Goal: Transaction & Acquisition: Purchase product/service

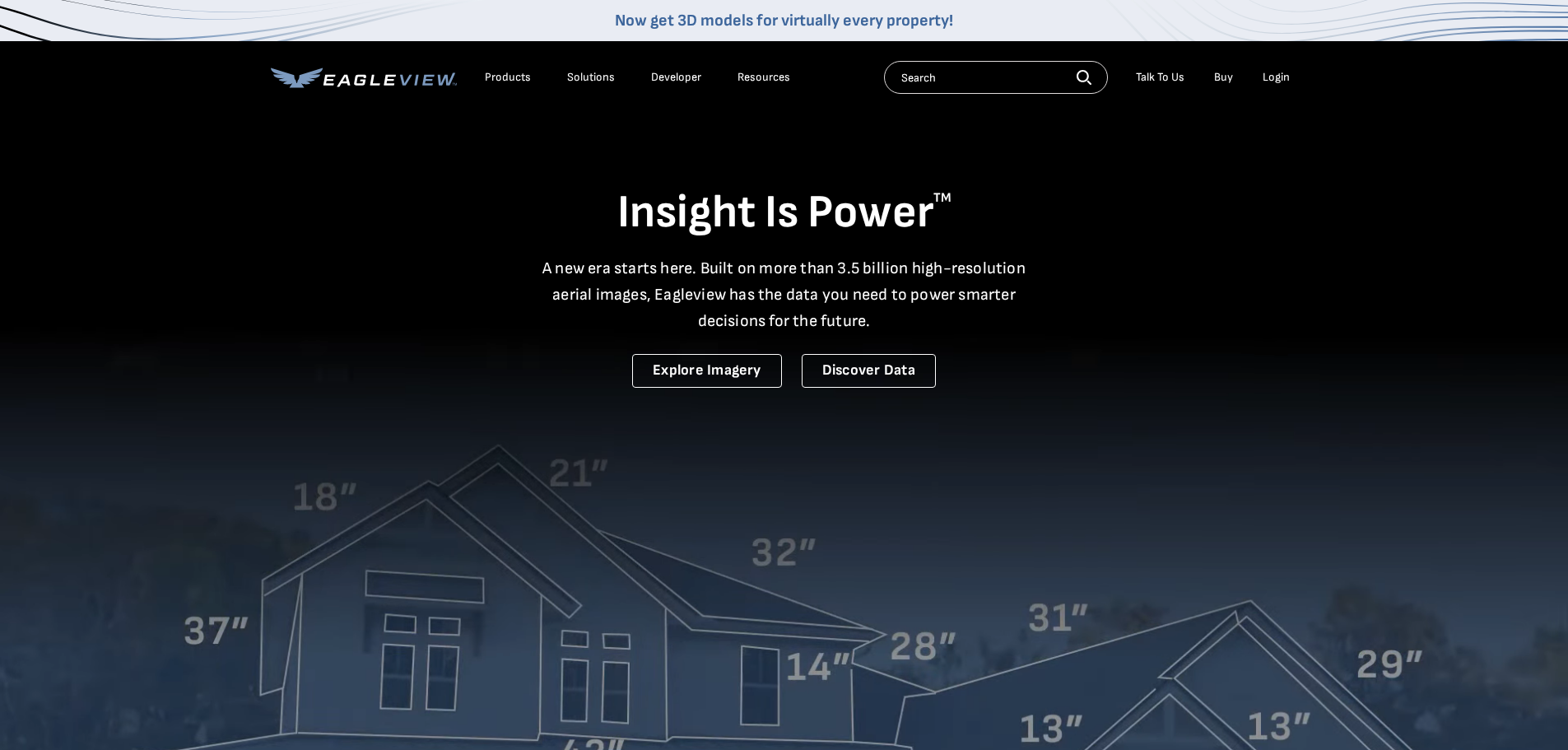
click at [1277, 75] on div "Login" at bounding box center [1276, 78] width 27 height 15
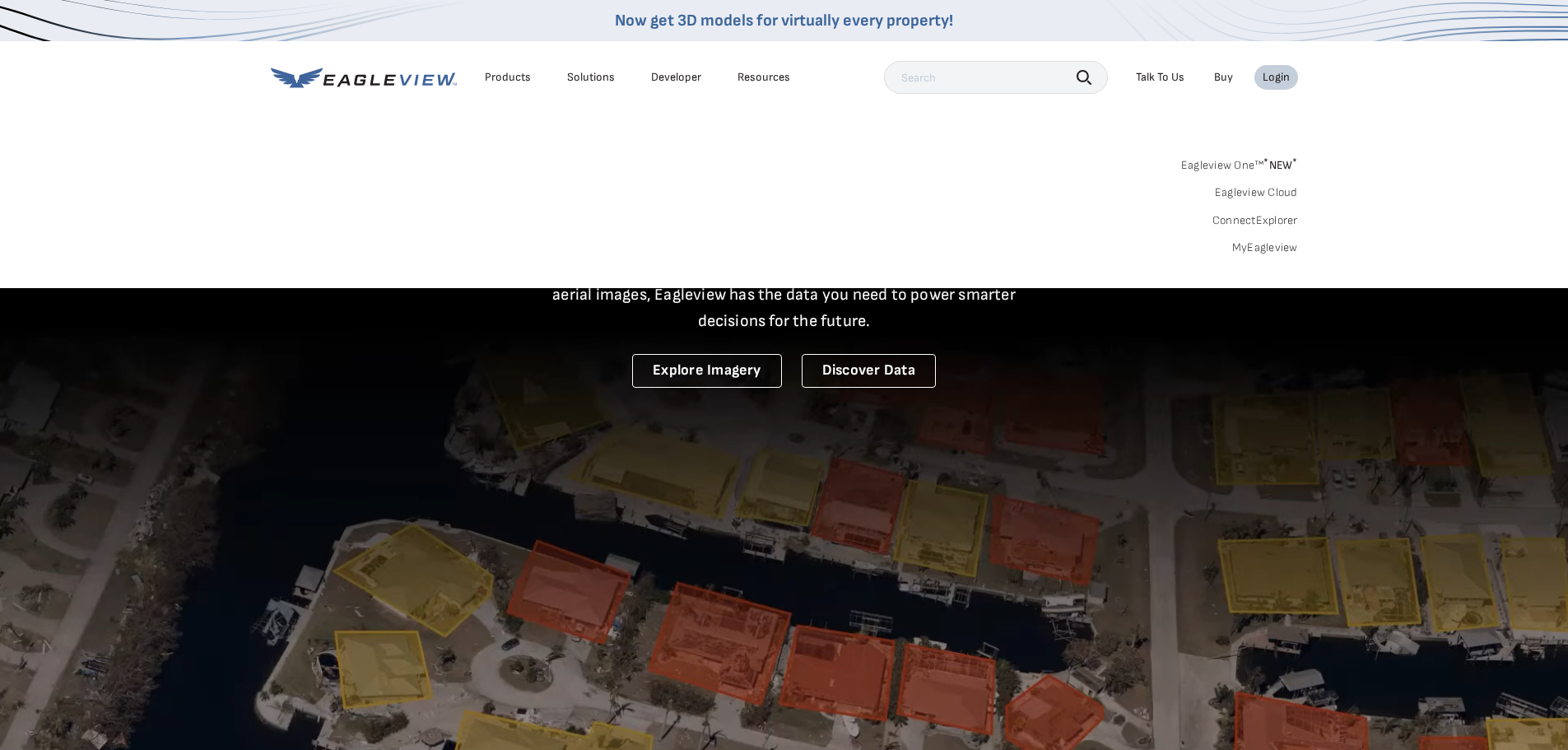
click at [1284, 252] on link "MyEagleview" at bounding box center [1265, 248] width 65 height 15
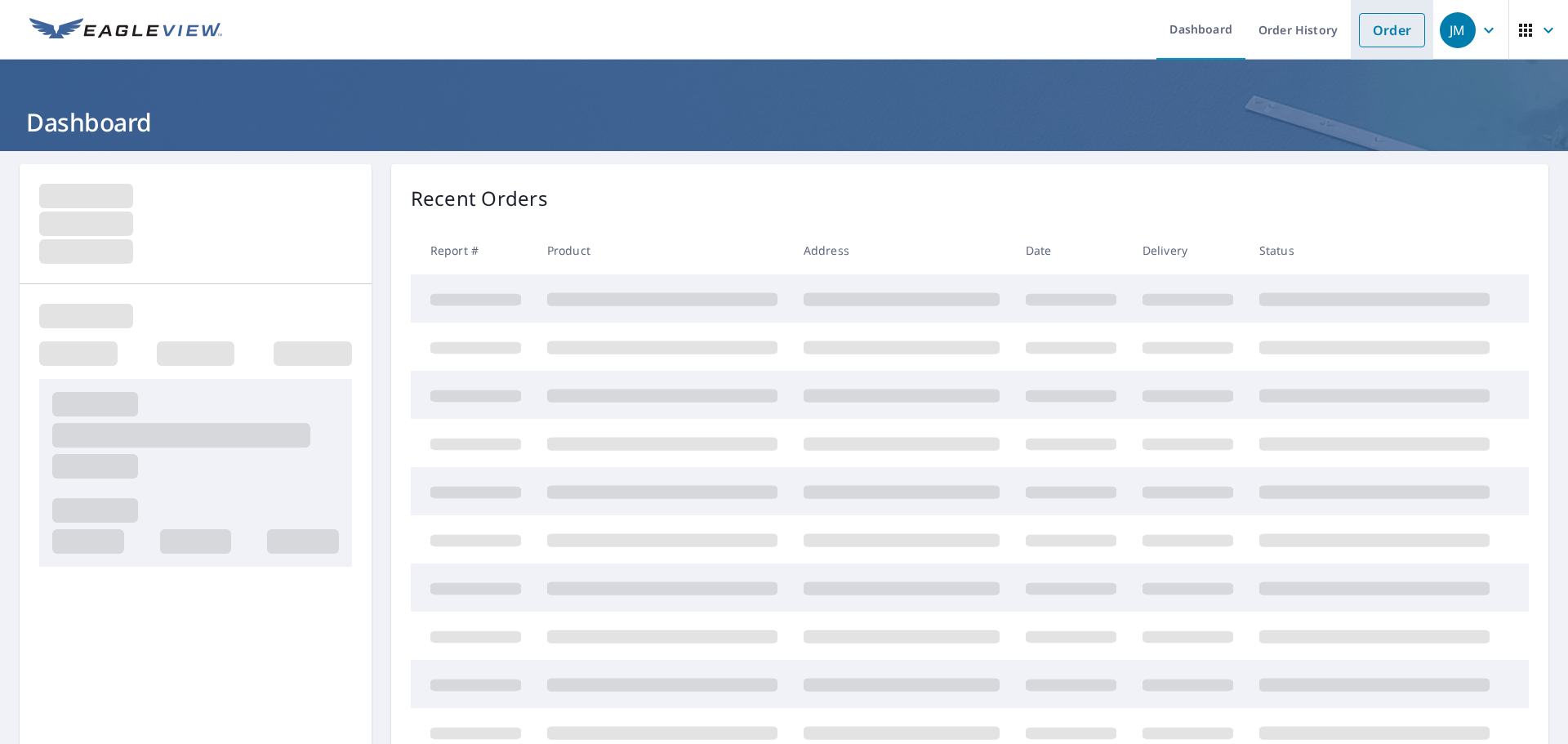
click at [1399, 28] on link "Order" at bounding box center [1392, 30] width 66 height 34
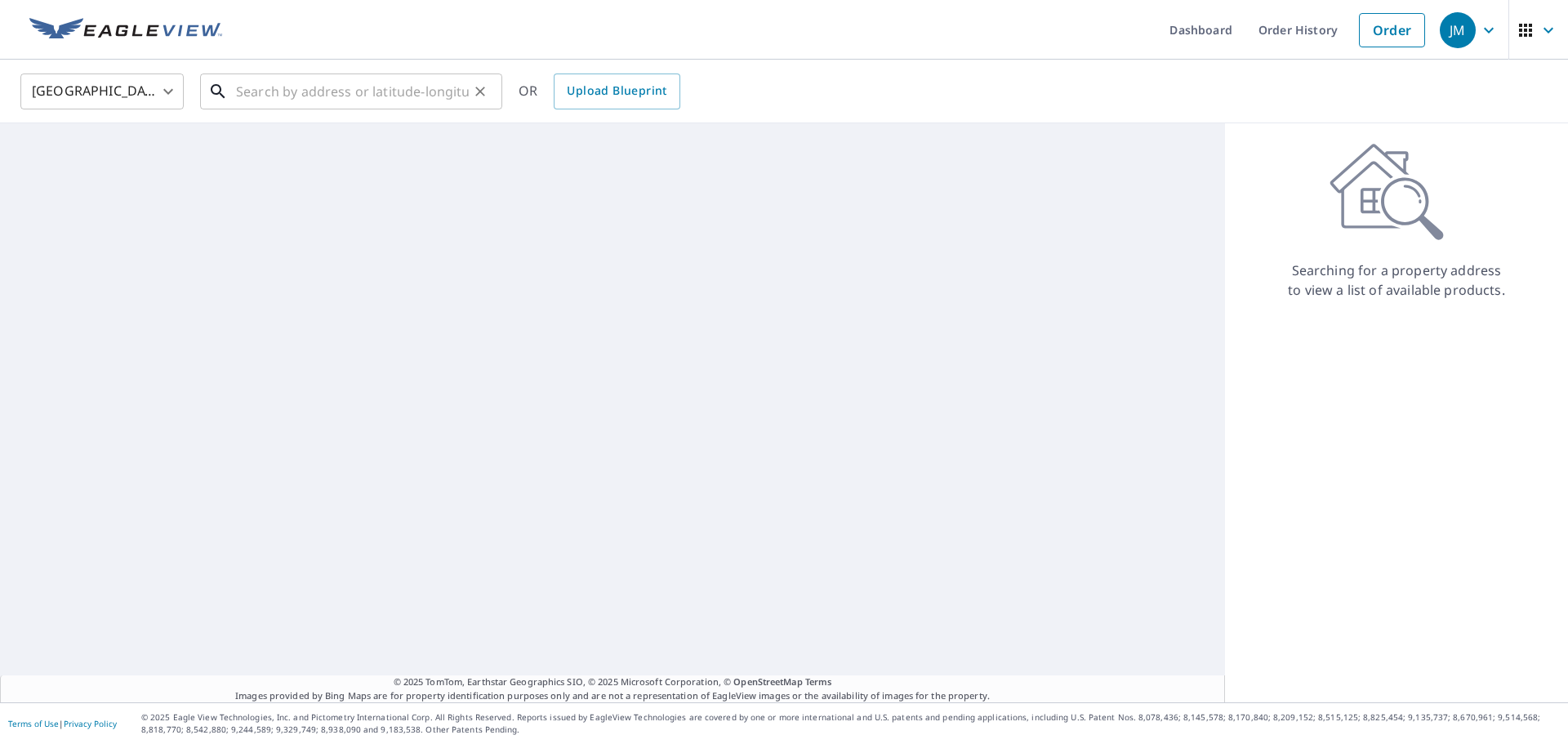
click at [378, 109] on div "​" at bounding box center [351, 91] width 302 height 36
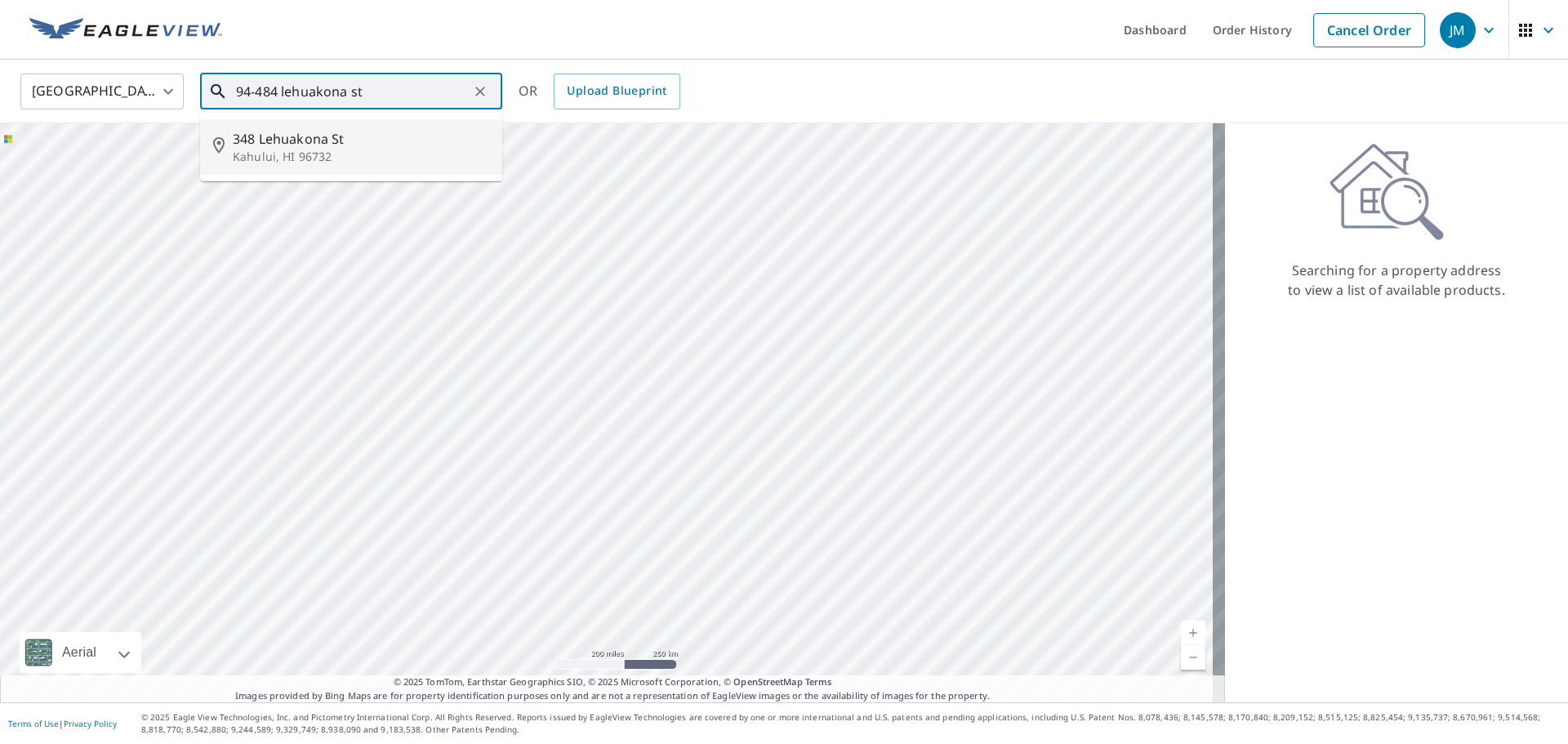
click at [369, 131] on span "348 Lehuakona St" at bounding box center [360, 138] width 257 height 20
type input "348 Lehuakona St Kahului, HI 96732"
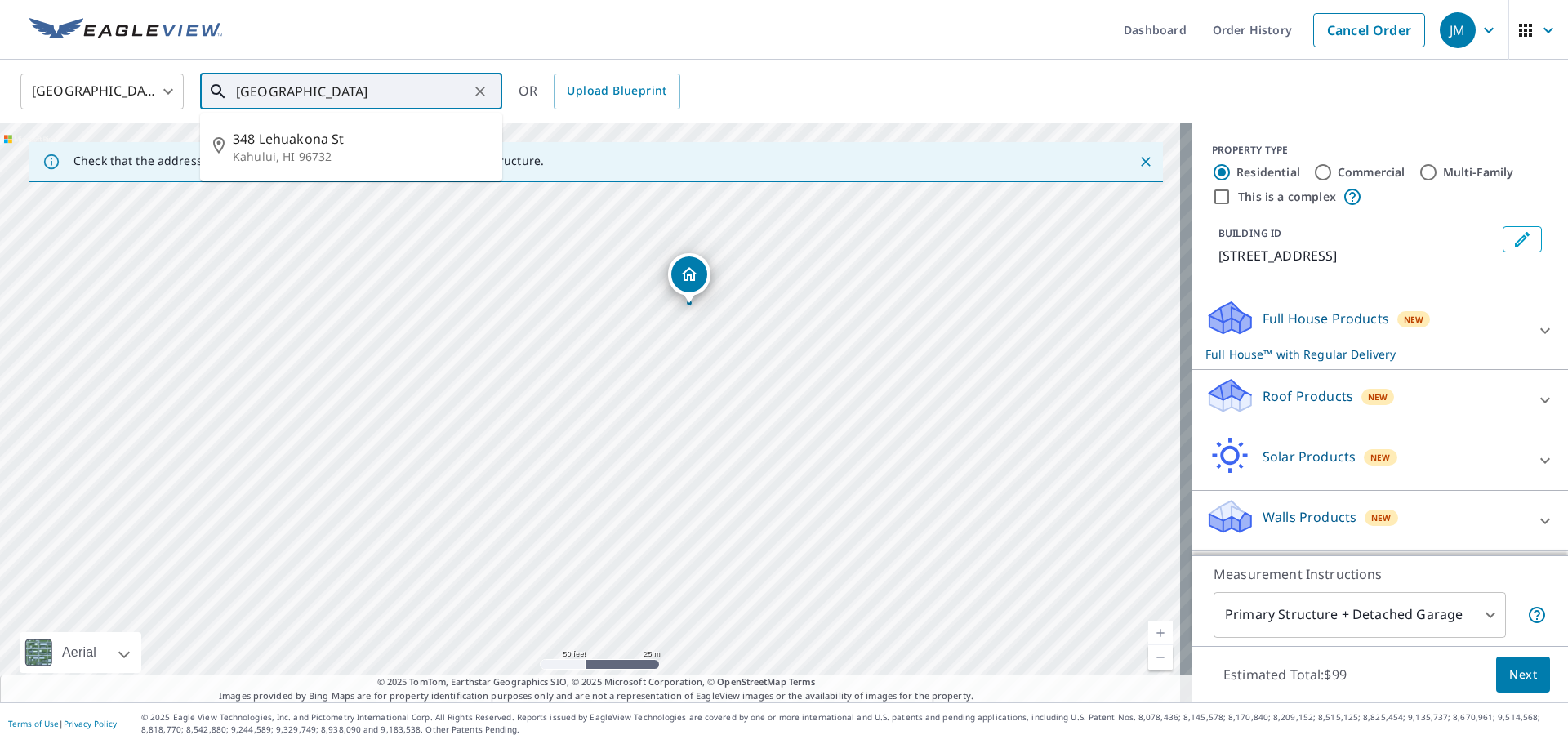
click at [425, 92] on input "348 Lehuakona St Kahului, HI 96732" at bounding box center [352, 91] width 232 height 46
click at [488, 95] on button "Clear" at bounding box center [480, 91] width 23 height 23
click at [255, 92] on input "94-484 lehuakona" at bounding box center [352, 91] width 232 height 46
click at [384, 93] on input "94 484 lehuakona" at bounding box center [352, 91] width 232 height 46
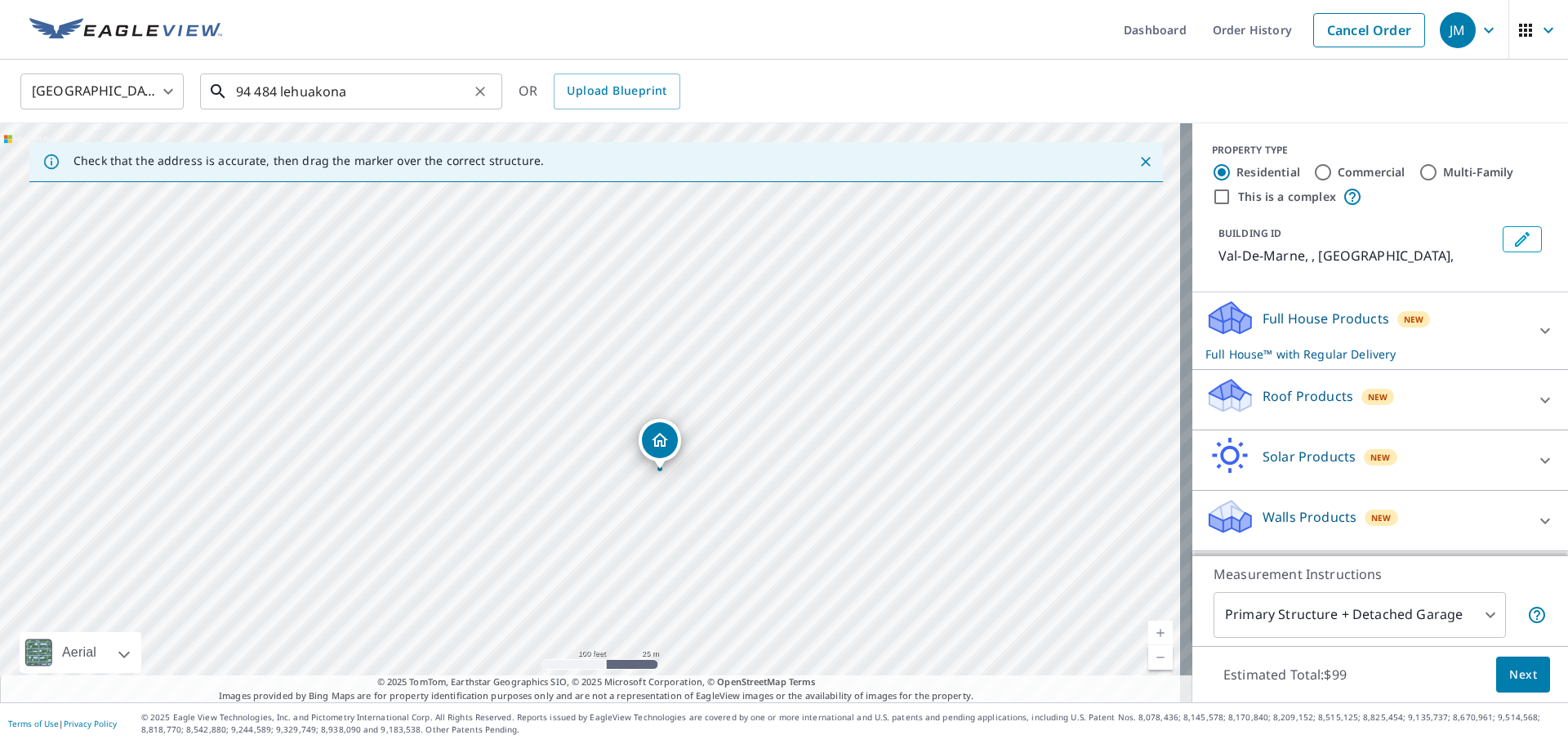
click at [467, 94] on input "94 484 lehuakona" at bounding box center [352, 91] width 232 height 46
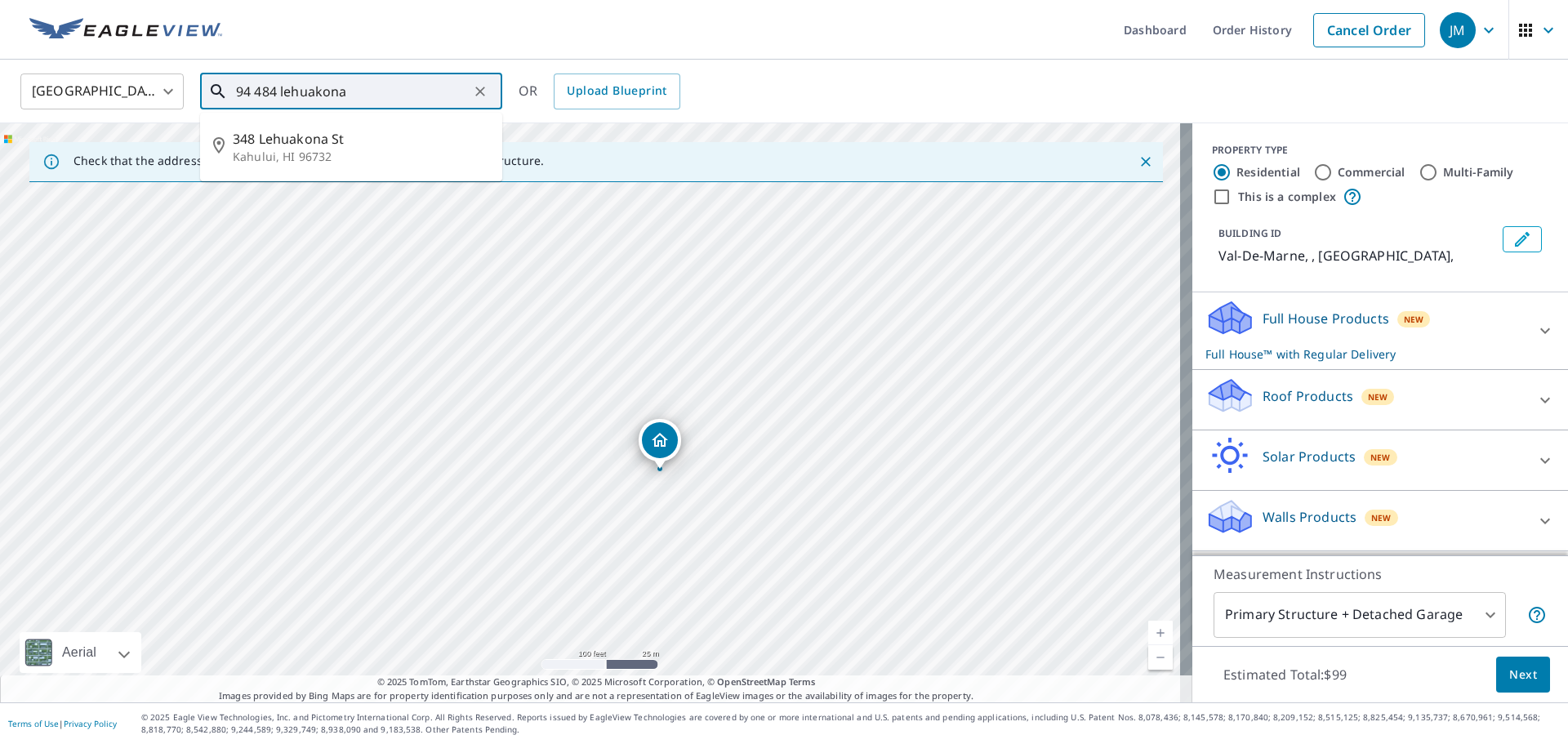
drag, startPoint x: 414, startPoint y: 89, endPoint x: 210, endPoint y: 95, distance: 204.1
click at [210, 95] on div "94 484 lehuakona ​" at bounding box center [351, 91] width 302 height 36
click at [308, 159] on p "Kahului, HI 96732" at bounding box center [360, 156] width 257 height 16
type input "348 Lehuakona St Kahului, HI 96732"
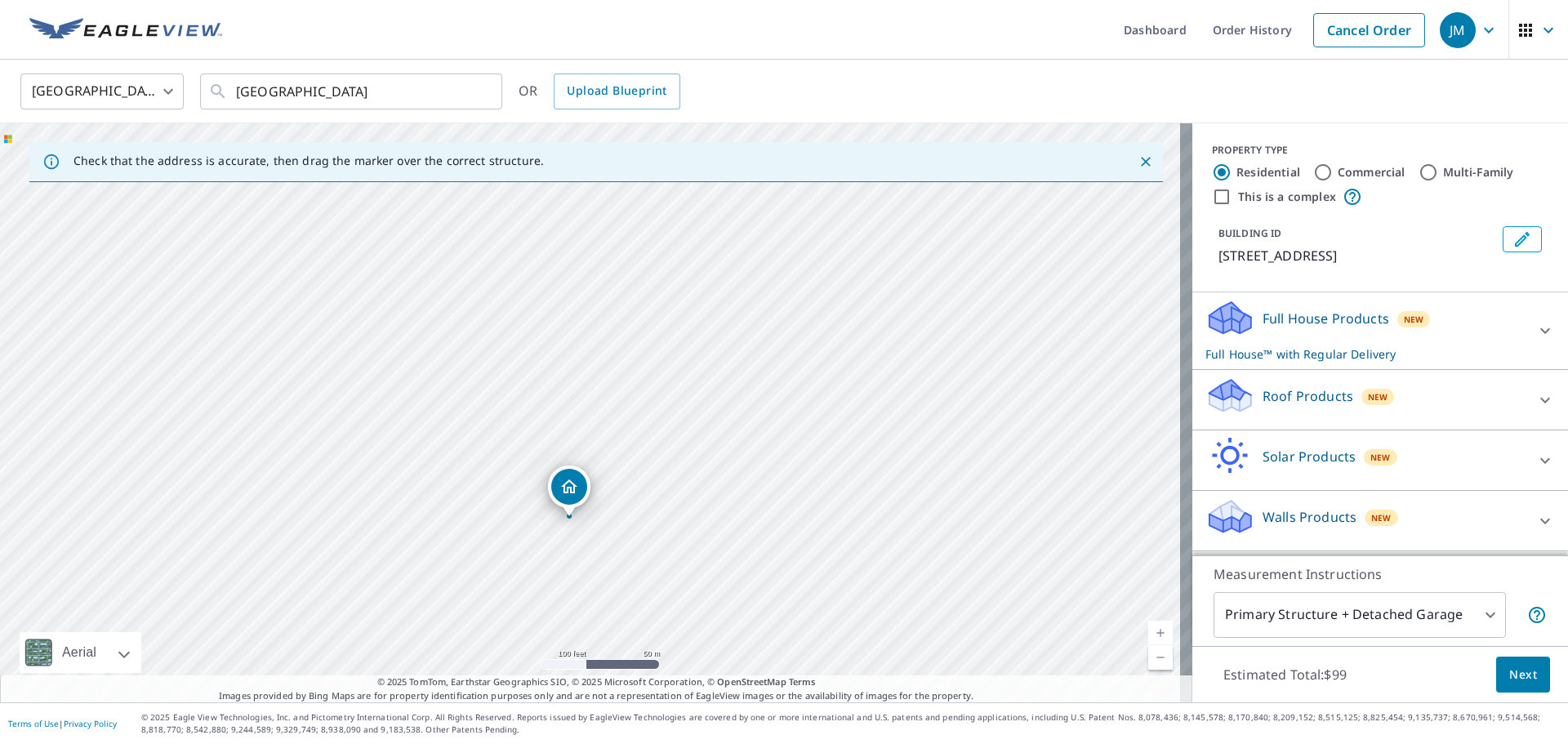
drag, startPoint x: 499, startPoint y: 272, endPoint x: 479, endPoint y: 378, distance: 107.9
click at [479, 378] on div "348 Lehuakona St Kahului, HI 96732" at bounding box center [596, 413] width 1193 height 579
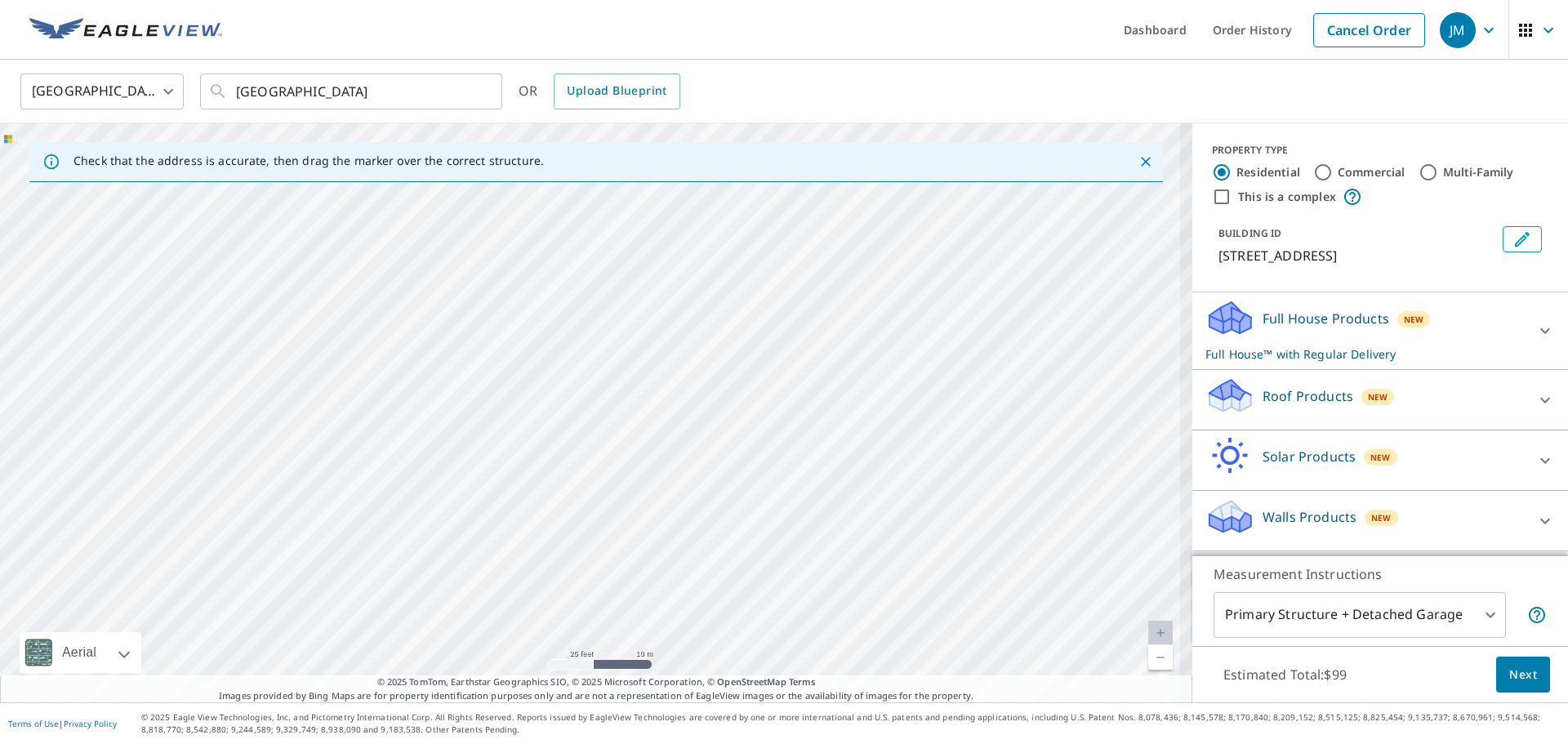
drag, startPoint x: 555, startPoint y: 423, endPoint x: 578, endPoint y: 360, distance: 67.1
click at [578, 360] on div "348 Lehuakona St Kahului, HI 96732" at bounding box center [596, 413] width 1193 height 579
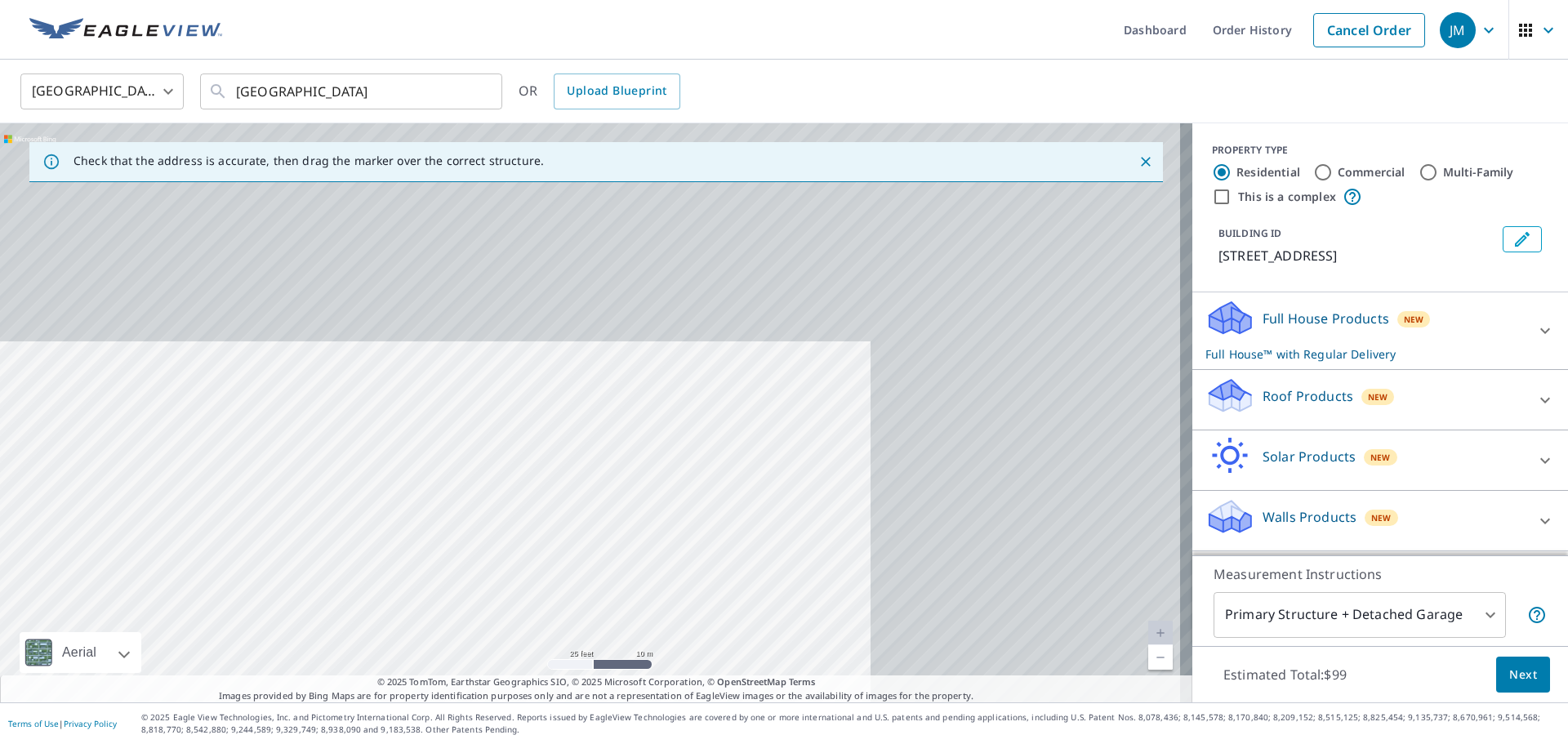
drag, startPoint x: 771, startPoint y: 387, endPoint x: 413, endPoint y: 643, distance: 440.1
click at [420, 650] on div "348 Lehuakona St Kahului, HI 96732" at bounding box center [596, 413] width 1193 height 579
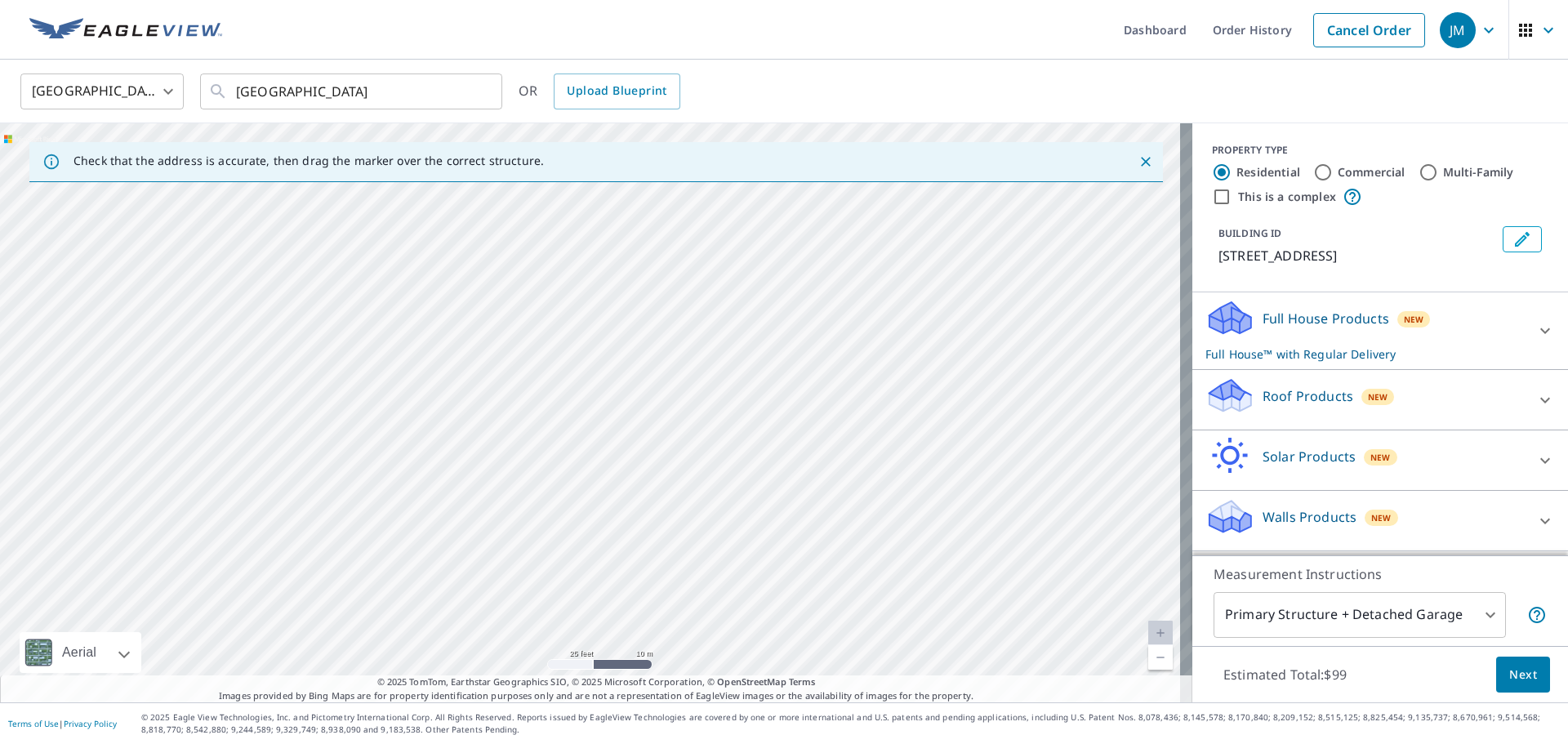
drag, startPoint x: 549, startPoint y: 462, endPoint x: 406, endPoint y: 591, distance: 192.6
click at [406, 591] on div "348 Lehuakona St Kahului, HI 96732" at bounding box center [596, 413] width 1193 height 579
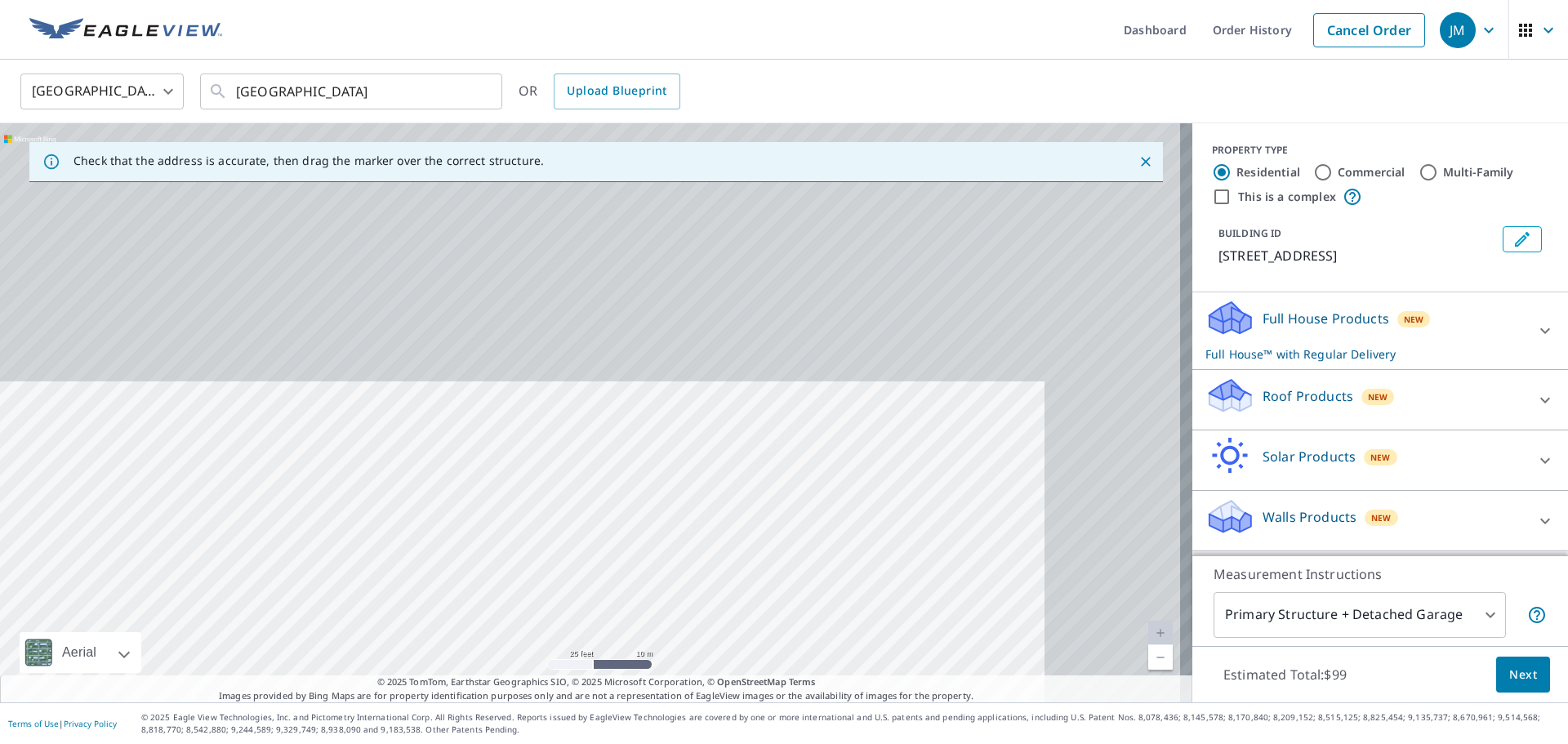
drag, startPoint x: 584, startPoint y: 354, endPoint x: 449, endPoint y: 609, distance: 288.5
click at [449, 609] on div "348 Lehuakona St Kahului, HI 96732" at bounding box center [596, 413] width 1193 height 579
drag, startPoint x: 499, startPoint y: 438, endPoint x: 492, endPoint y: 483, distance: 45.5
click at [492, 483] on div "348 Lehuakona St Kahului, HI 96732" at bounding box center [596, 413] width 1193 height 579
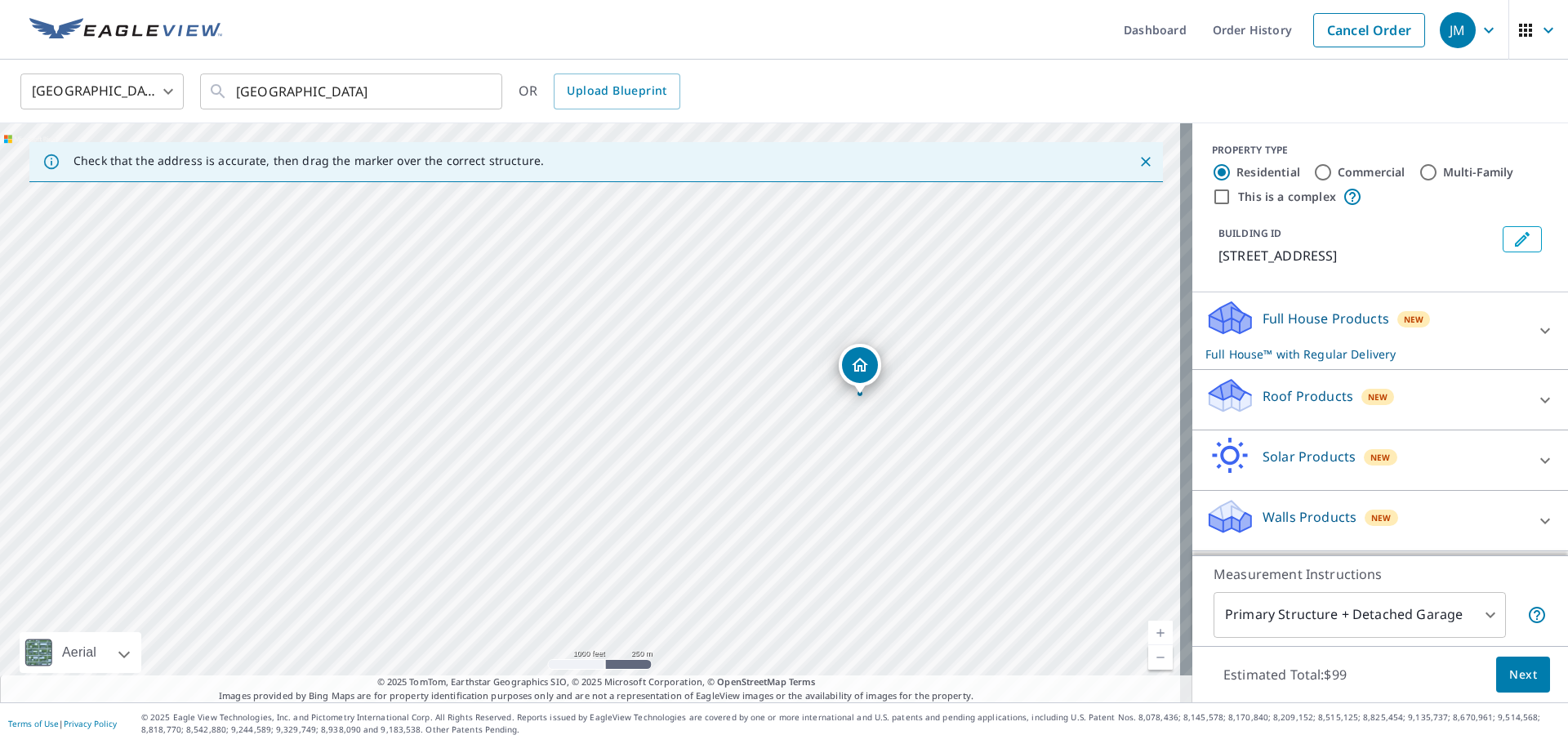
drag, startPoint x: 674, startPoint y: 495, endPoint x: 689, endPoint y: 433, distance: 63.8
click at [689, 433] on div "348 Lehuakona St Kahului, HI 96732" at bounding box center [596, 413] width 1193 height 579
click at [434, 106] on input "348 Lehuakona St Kahului, HI 96732" at bounding box center [352, 91] width 232 height 46
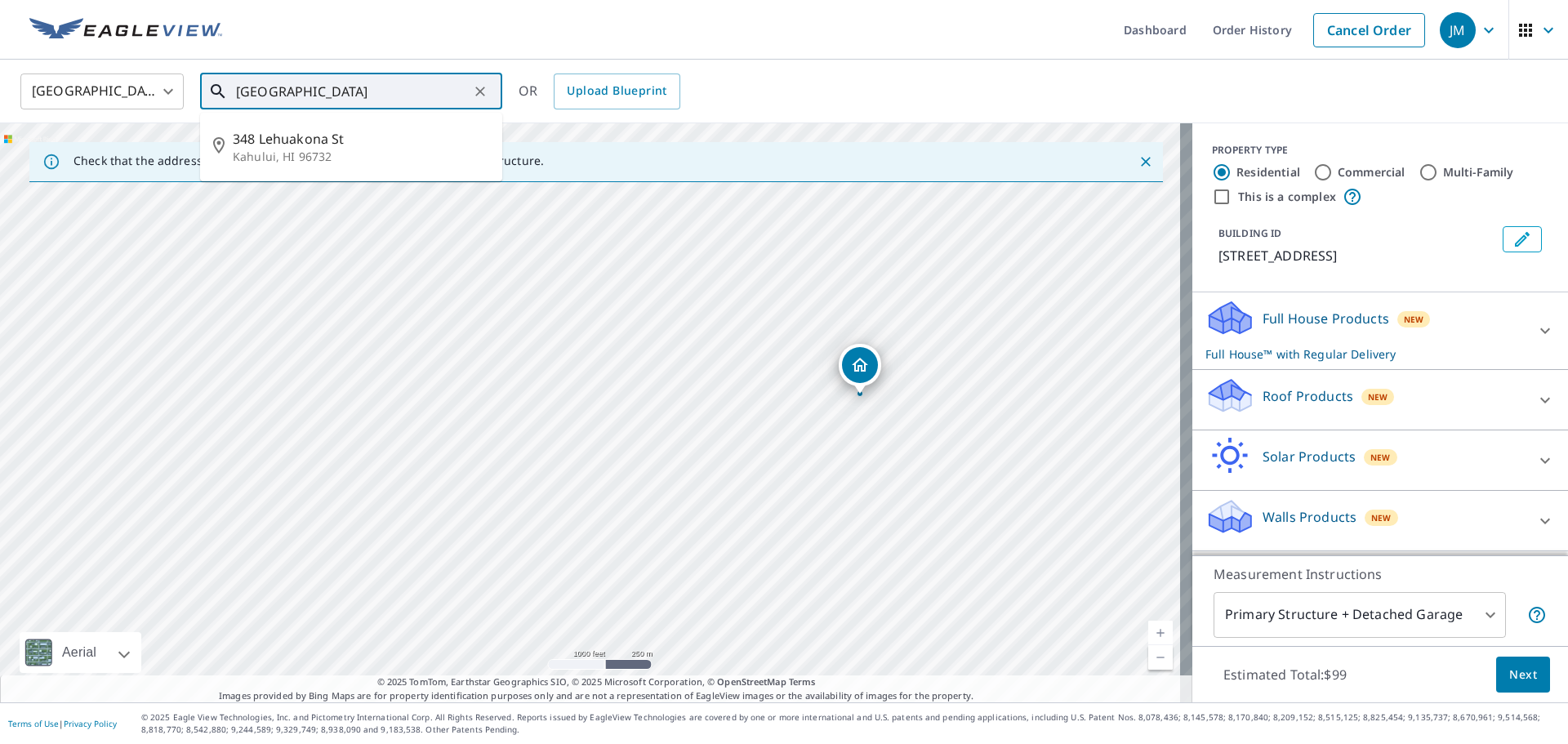
click at [481, 90] on icon "Clear" at bounding box center [480, 91] width 9 height 9
click at [454, 206] on p "Mililani, HI 96789" at bounding box center [360, 212] width 257 height 16
type input "94-451 Lehuakona St Mililani, HI 96789"
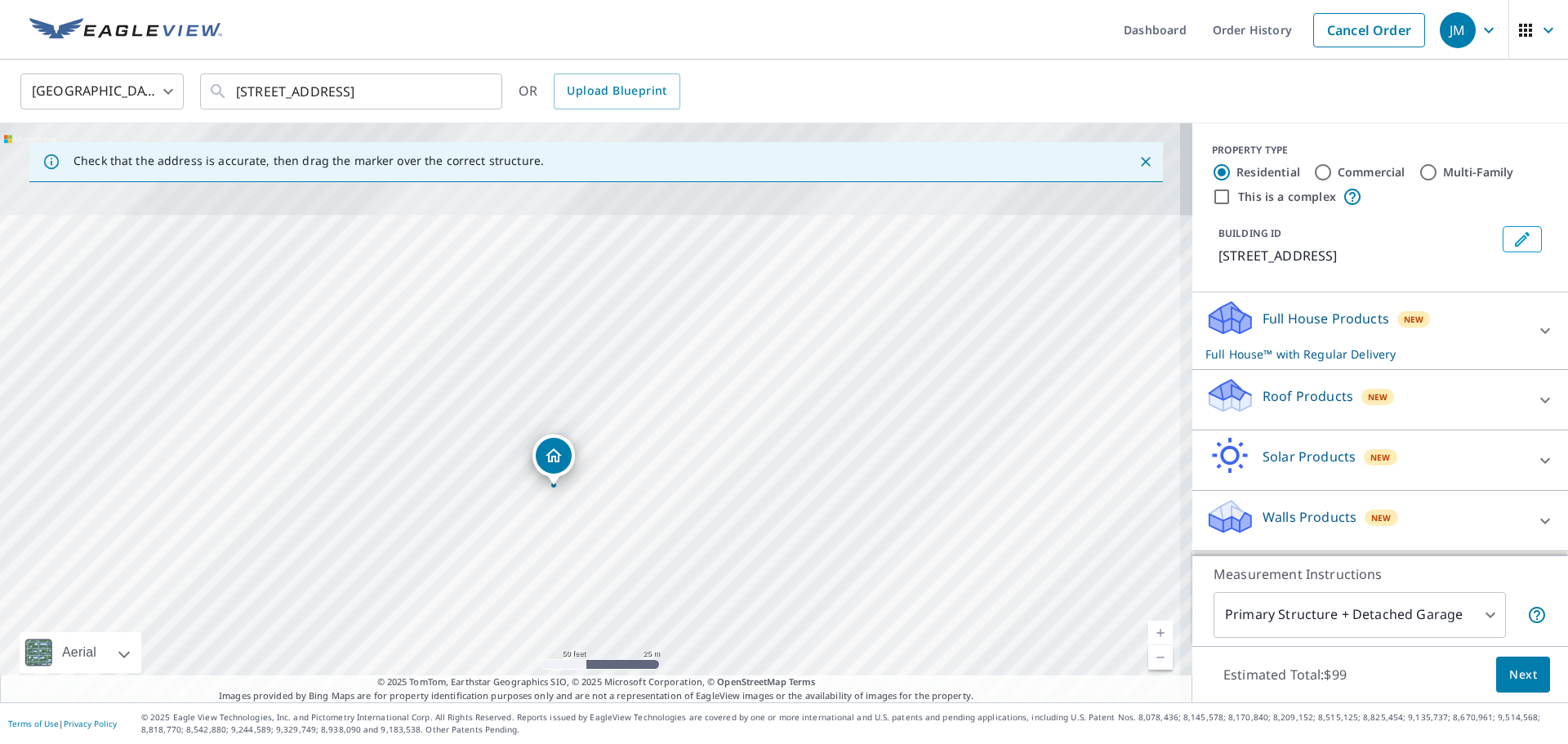
drag, startPoint x: 675, startPoint y: 262, endPoint x: 630, endPoint y: 341, distance: 90.9
click at [631, 341] on div "94-451 Lehuakona St Mililani, HI 96789" at bounding box center [596, 413] width 1193 height 579
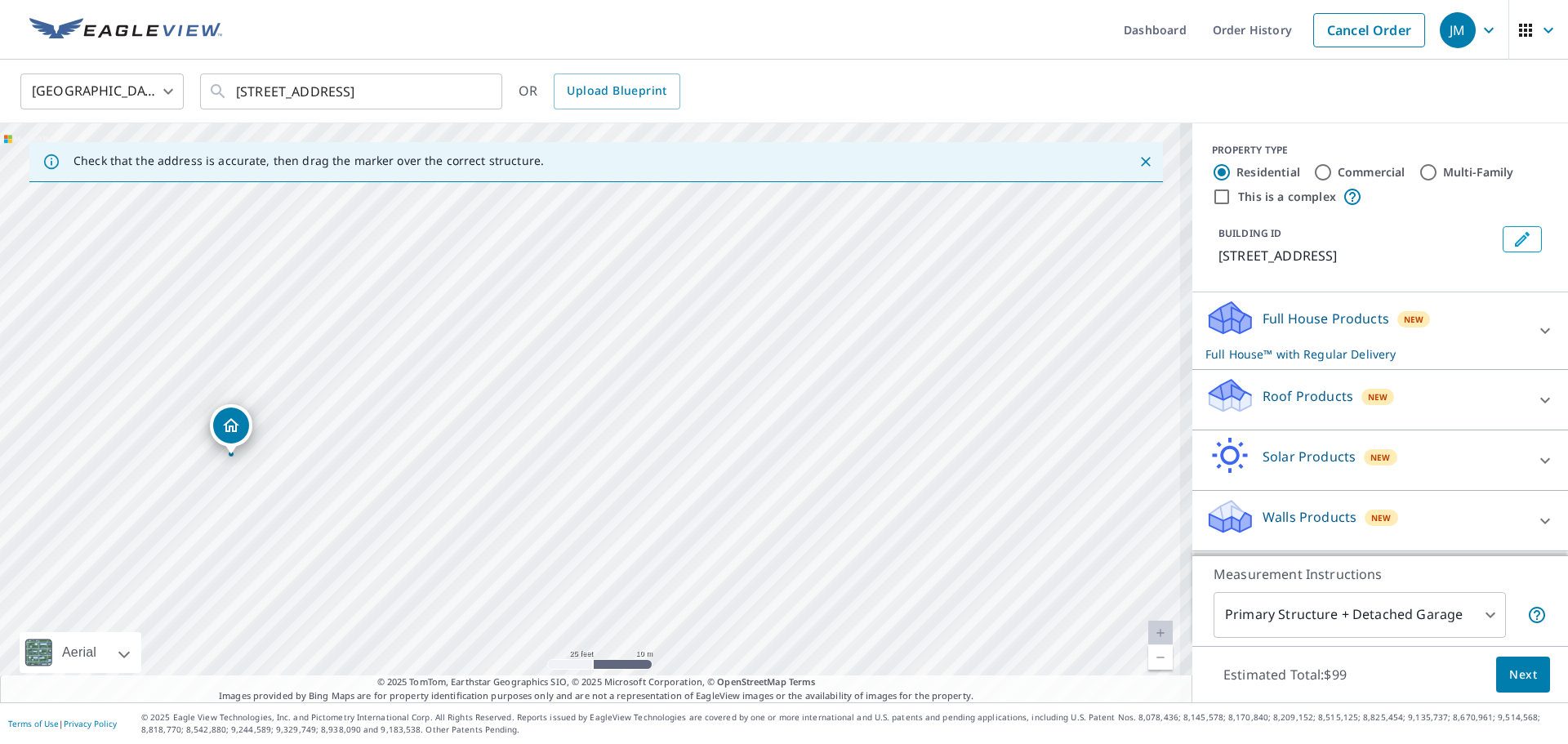
drag, startPoint x: 435, startPoint y: 386, endPoint x: 573, endPoint y: 443, distance: 149.3
click at [573, 443] on div "94-451 Lehuakona St Mililani, HI 96789" at bounding box center [596, 413] width 1193 height 579
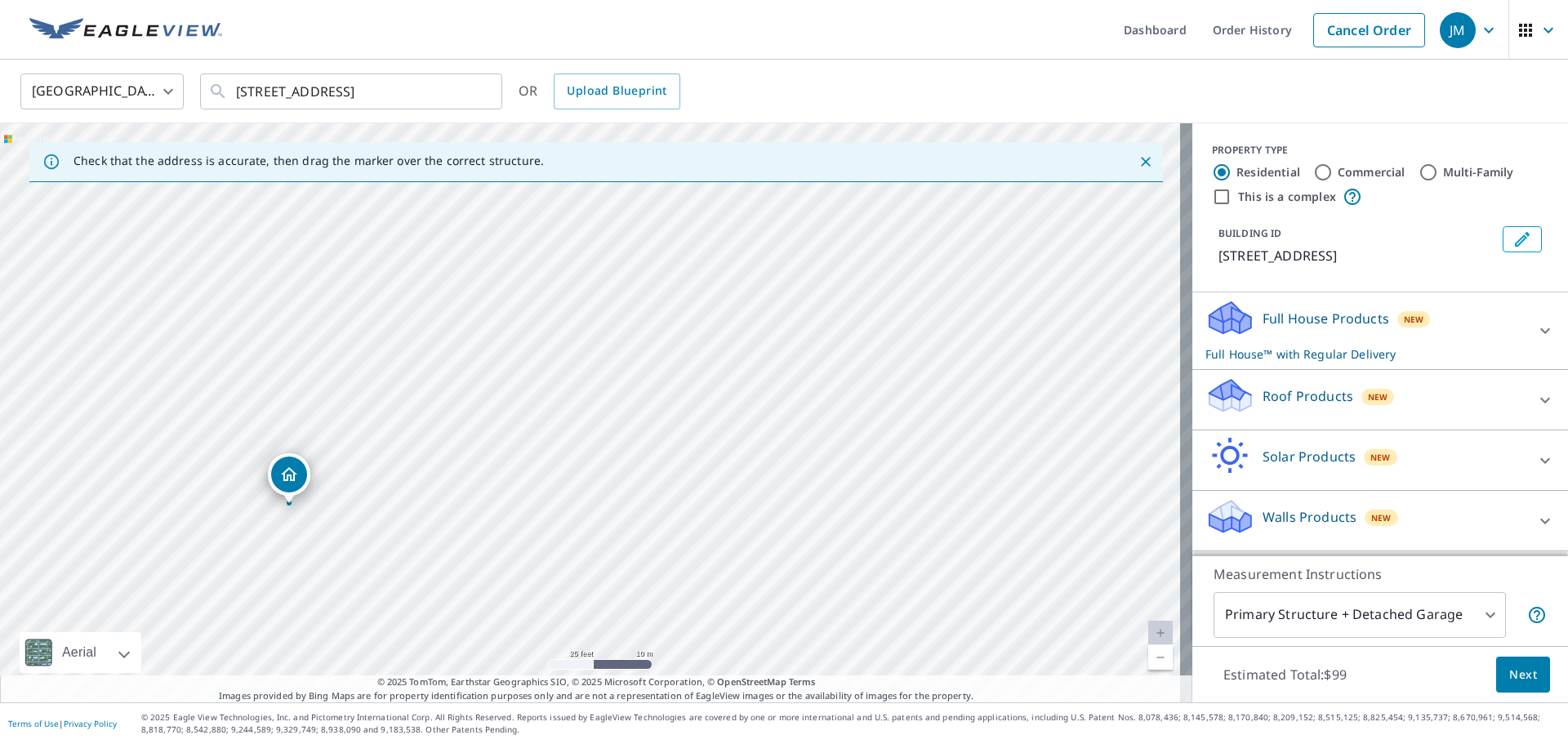
drag, startPoint x: 449, startPoint y: 330, endPoint x: 450, endPoint y: 363, distance: 33.0
click at [450, 363] on div "94-451 Lehuakona St Mililani, HI 96789" at bounding box center [596, 413] width 1193 height 579
drag, startPoint x: 594, startPoint y: 507, endPoint x: 610, endPoint y: 430, distance: 78.6
click at [610, 430] on div "94-451 Lehuakona St Mililani, HI 96789" at bounding box center [596, 413] width 1193 height 579
click at [405, 432] on div "94-451 Lehuakona St Mililani, HI 96789" at bounding box center [596, 413] width 1193 height 579
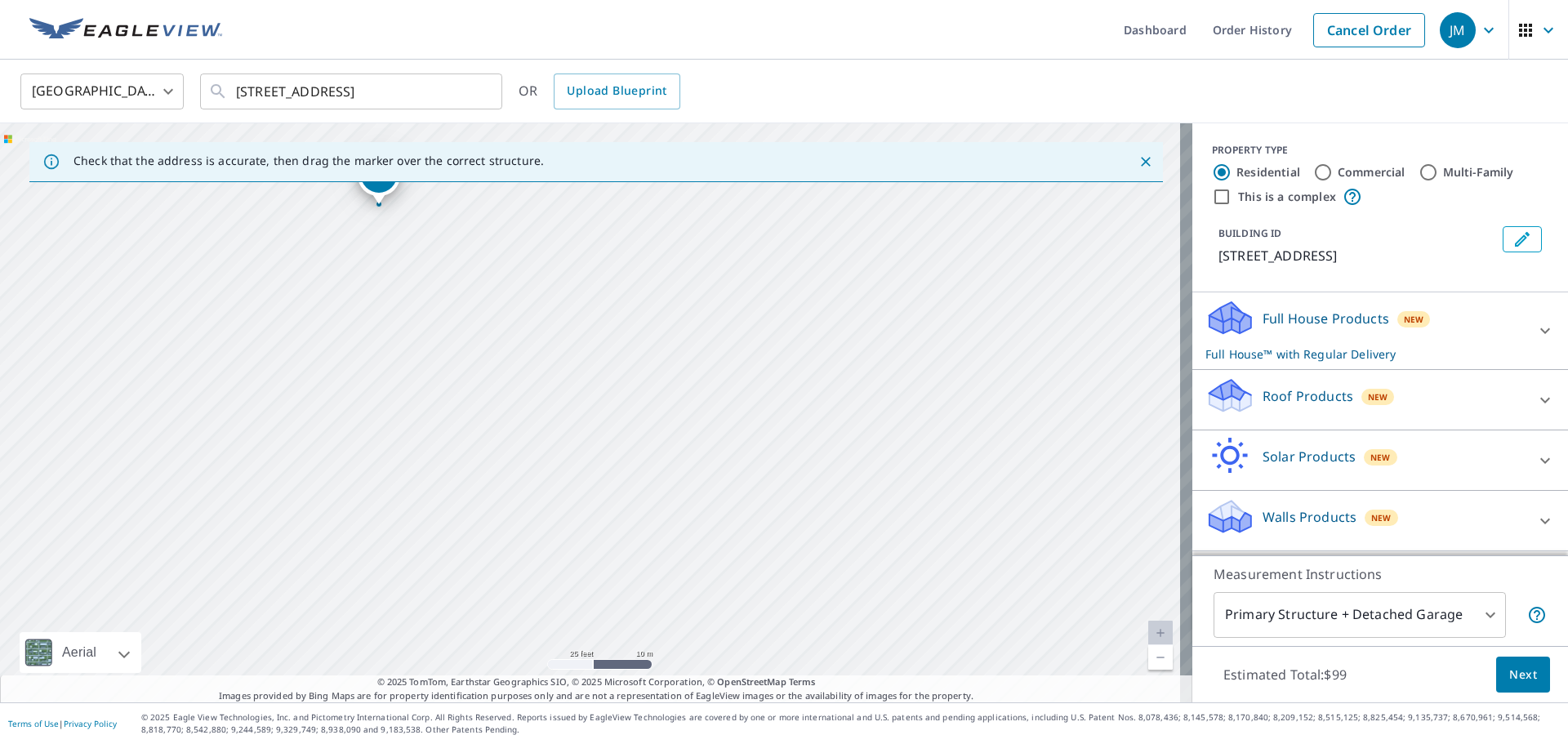
drag, startPoint x: 642, startPoint y: 539, endPoint x: 428, endPoint y: 331, distance: 298.4
click at [430, 332] on div "94-451 Lehuakona St Mililani, HI 96789" at bounding box center [596, 413] width 1193 height 579
drag, startPoint x: 309, startPoint y: 513, endPoint x: 387, endPoint y: 386, distance: 149.0
click at [387, 386] on div "94-451 Lehuakona St Mililani, HI 96789" at bounding box center [596, 413] width 1193 height 579
drag, startPoint x: 295, startPoint y: 558, endPoint x: 336, endPoint y: 467, distance: 99.8
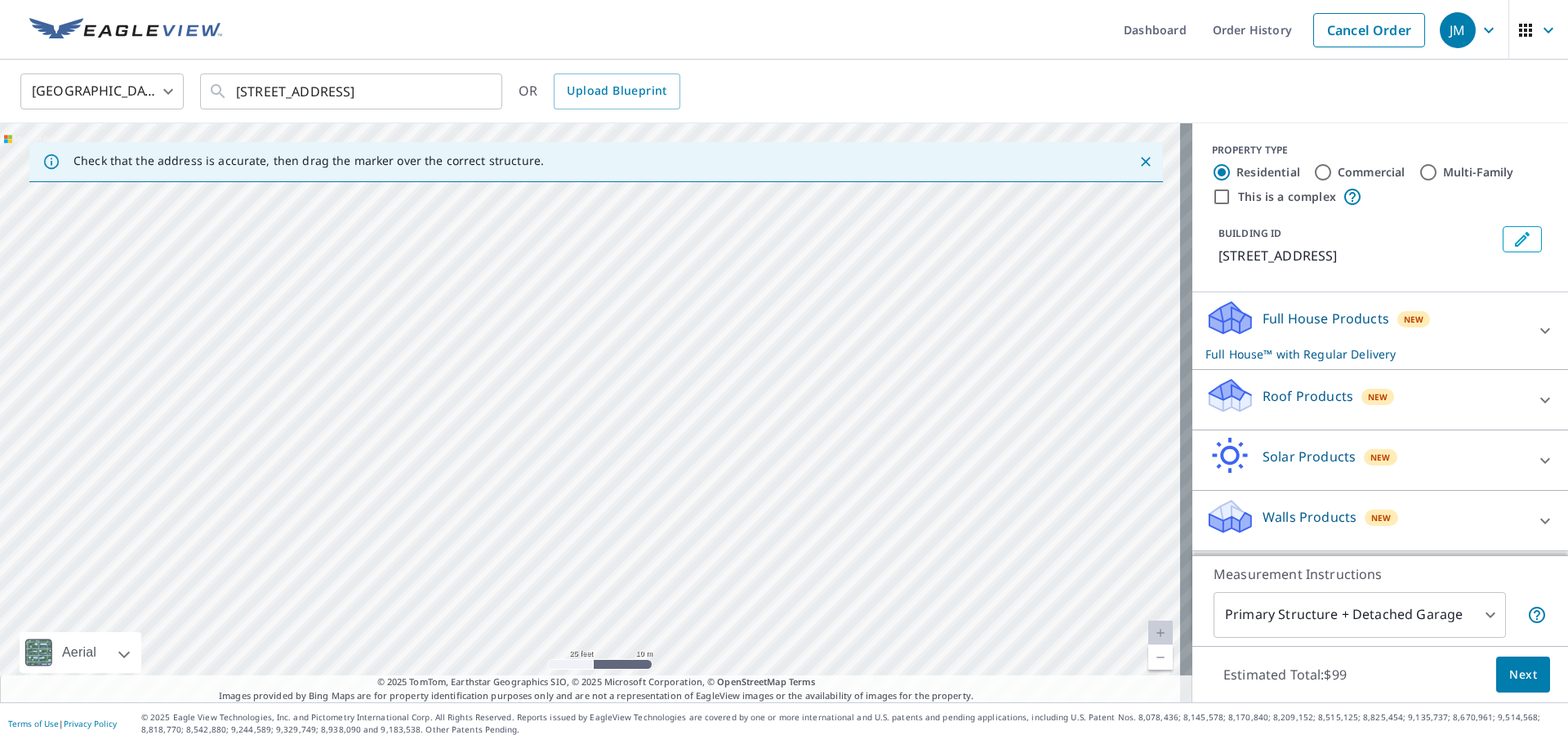
click at [336, 467] on div "94-451 Lehuakona St Mililani, HI 96789" at bounding box center [596, 413] width 1193 height 579
drag, startPoint x: 336, startPoint y: 467, endPoint x: 233, endPoint y: 760, distance: 310.6
click at [233, 743] on html "JM JM Dashboard Order History Cancel Order JM United States US ​ 94-451 Lehuako…" at bounding box center [784, 372] width 1568 height 744
drag, startPoint x: 412, startPoint y: 402, endPoint x: 260, endPoint y: 639, distance: 281.6
click at [260, 639] on div "94-451 Lehuakona St Mililani, HI 96789" at bounding box center [596, 413] width 1193 height 579
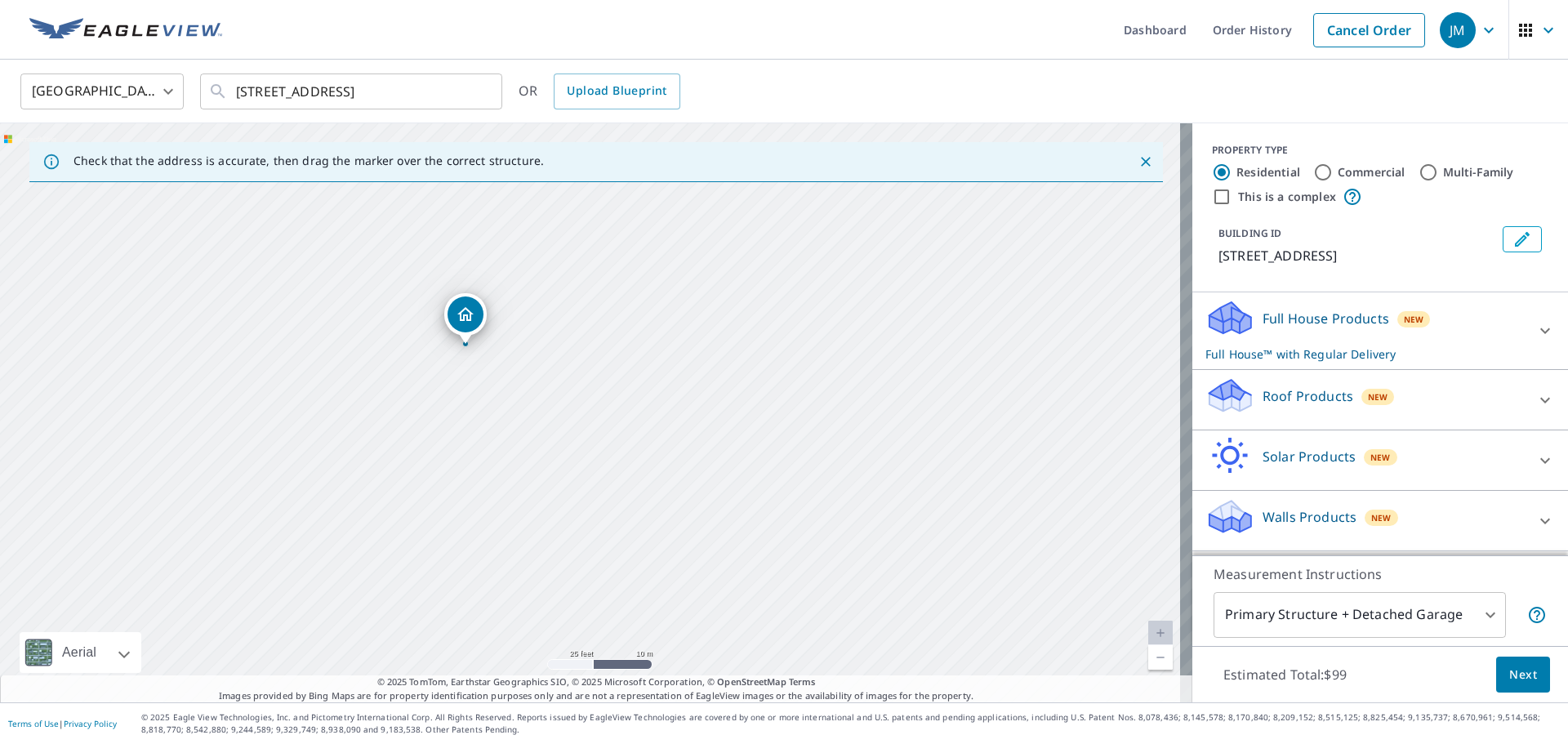
drag, startPoint x: 396, startPoint y: 357, endPoint x: 451, endPoint y: 604, distance: 253.0
click at [451, 604] on div "94-451 Lehuakona St Mililani, HI 96789" at bounding box center [596, 413] width 1193 height 579
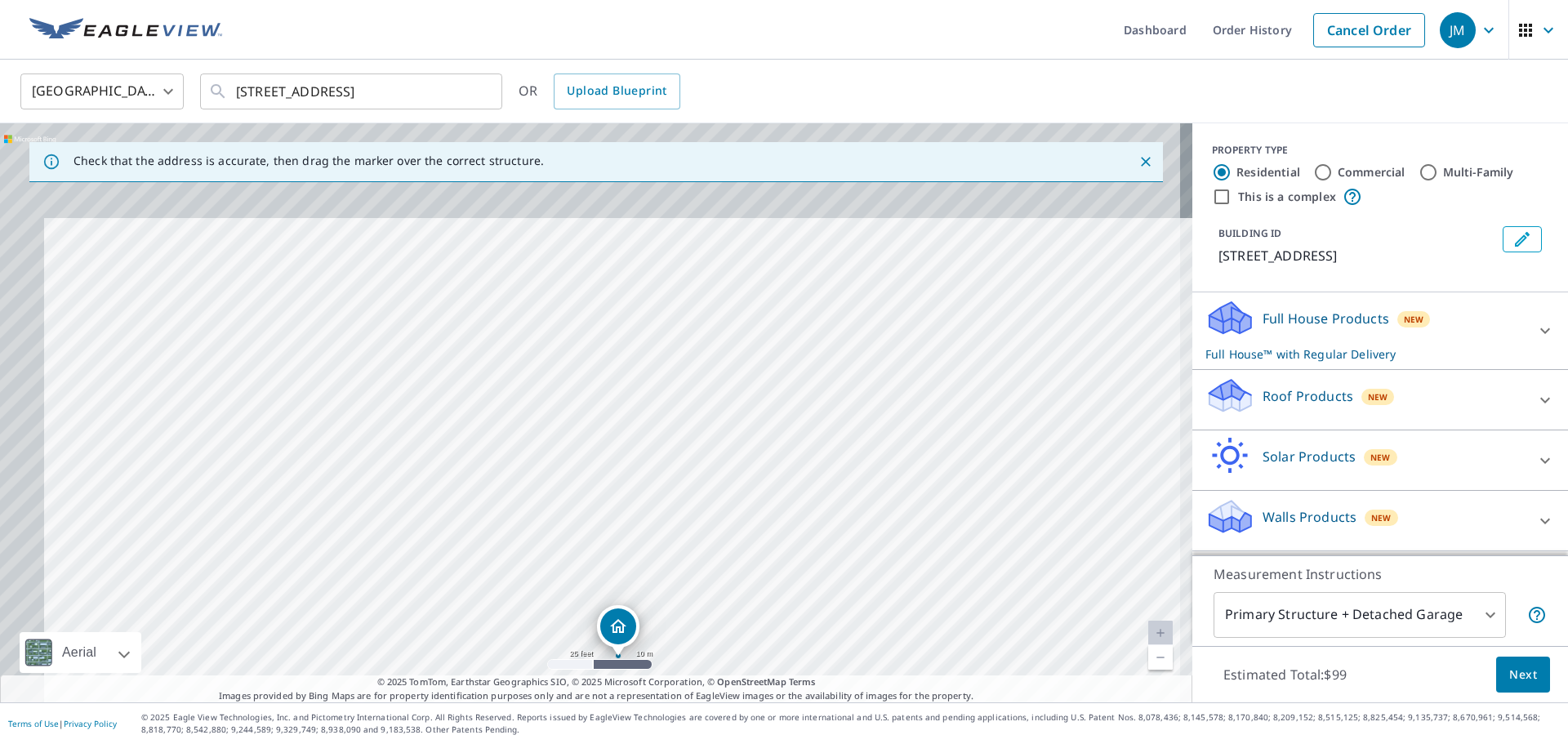
drag, startPoint x: 268, startPoint y: 355, endPoint x: 412, endPoint y: 608, distance: 291.1
click at [412, 608] on div "94-451 Lehuakona St Mililani, HI 96789" at bounding box center [596, 413] width 1193 height 579
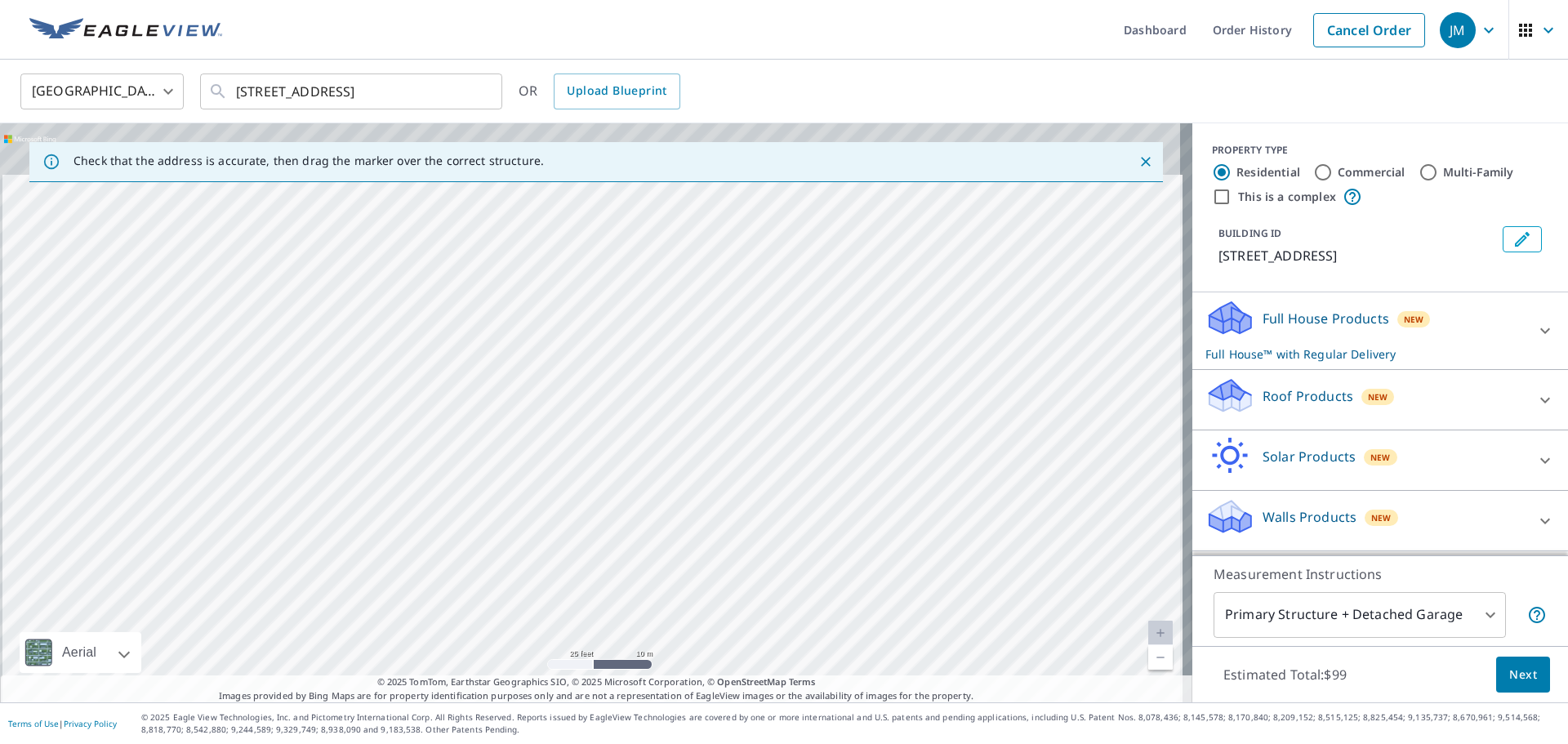
drag, startPoint x: 395, startPoint y: 435, endPoint x: 405, endPoint y: 602, distance: 167.3
click at [405, 602] on div "94-451 Lehuakona St Mililani, HI 96789" at bounding box center [596, 413] width 1193 height 579
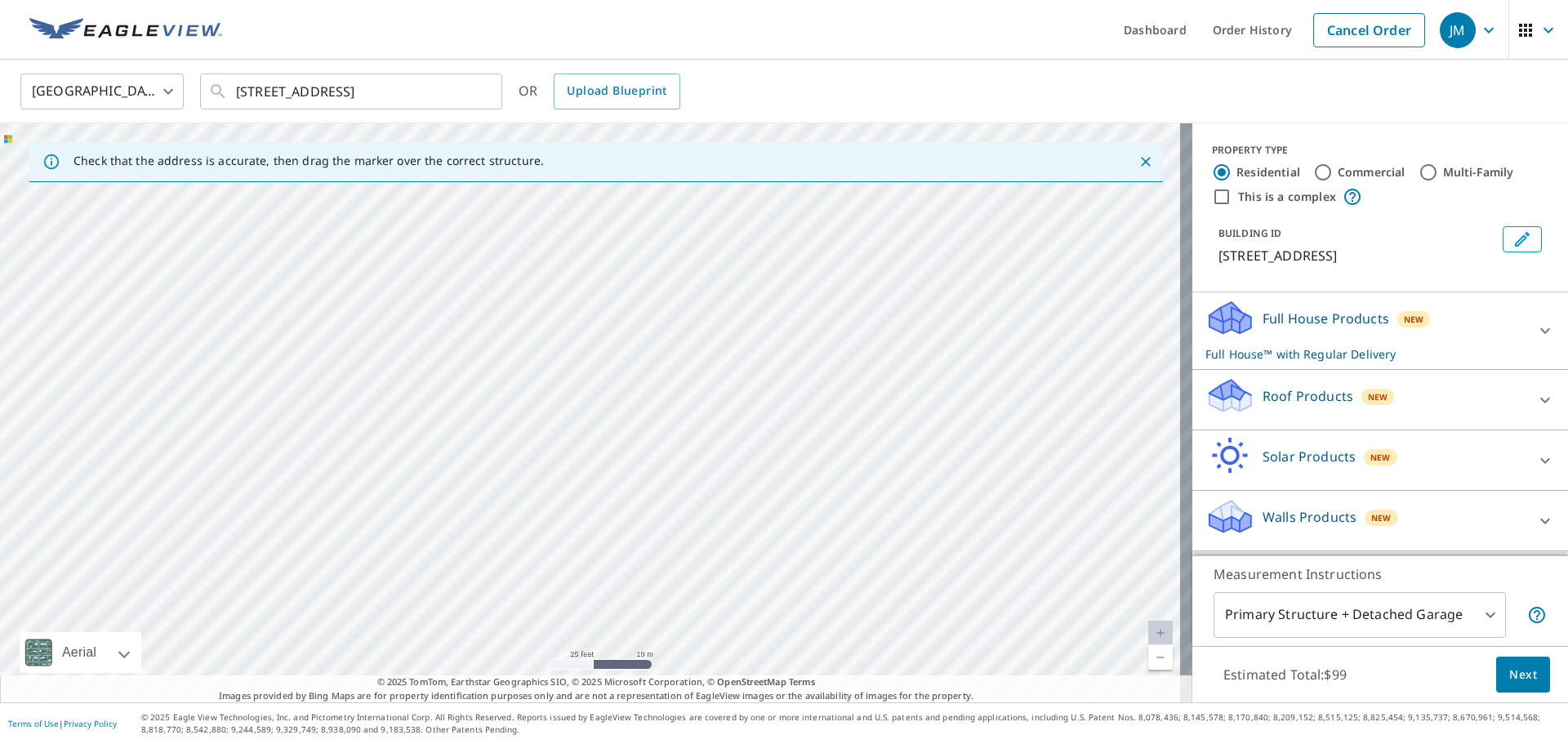
click at [1142, 158] on button "Close" at bounding box center [1146, 162] width 22 height 22
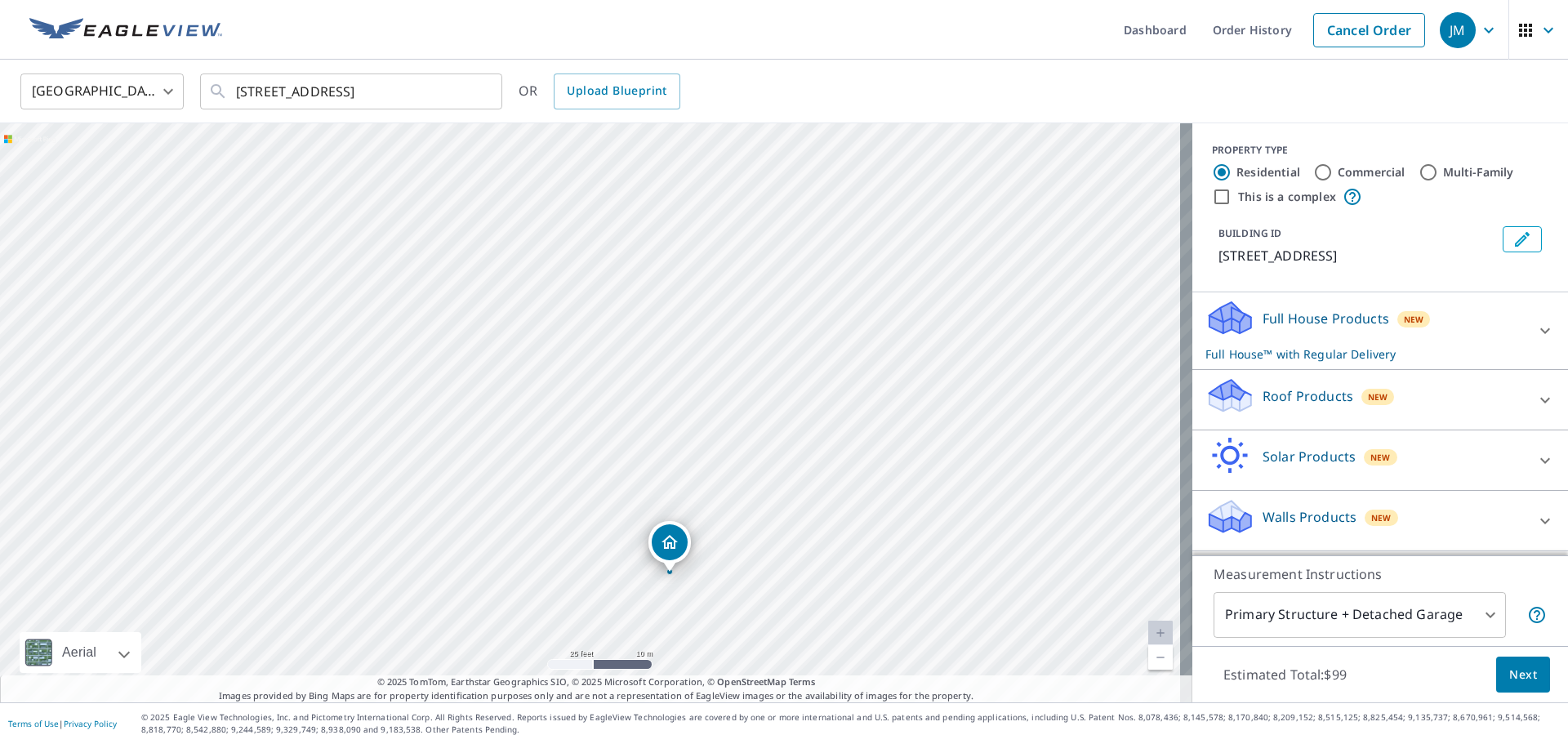
drag, startPoint x: 344, startPoint y: 305, endPoint x: 431, endPoint y: 495, distance: 209.0
click at [431, 495] on div "94-451 Lehuakona St Mililani, HI 96789" at bounding box center [596, 413] width 1193 height 579
drag, startPoint x: 448, startPoint y: 505, endPoint x: 417, endPoint y: 355, distance: 153.2
click at [417, 355] on div "94-451 Lehuakona St Mililani, HI 96789" at bounding box center [596, 413] width 1193 height 579
drag, startPoint x: 419, startPoint y: 323, endPoint x: 424, endPoint y: 608, distance: 285.0
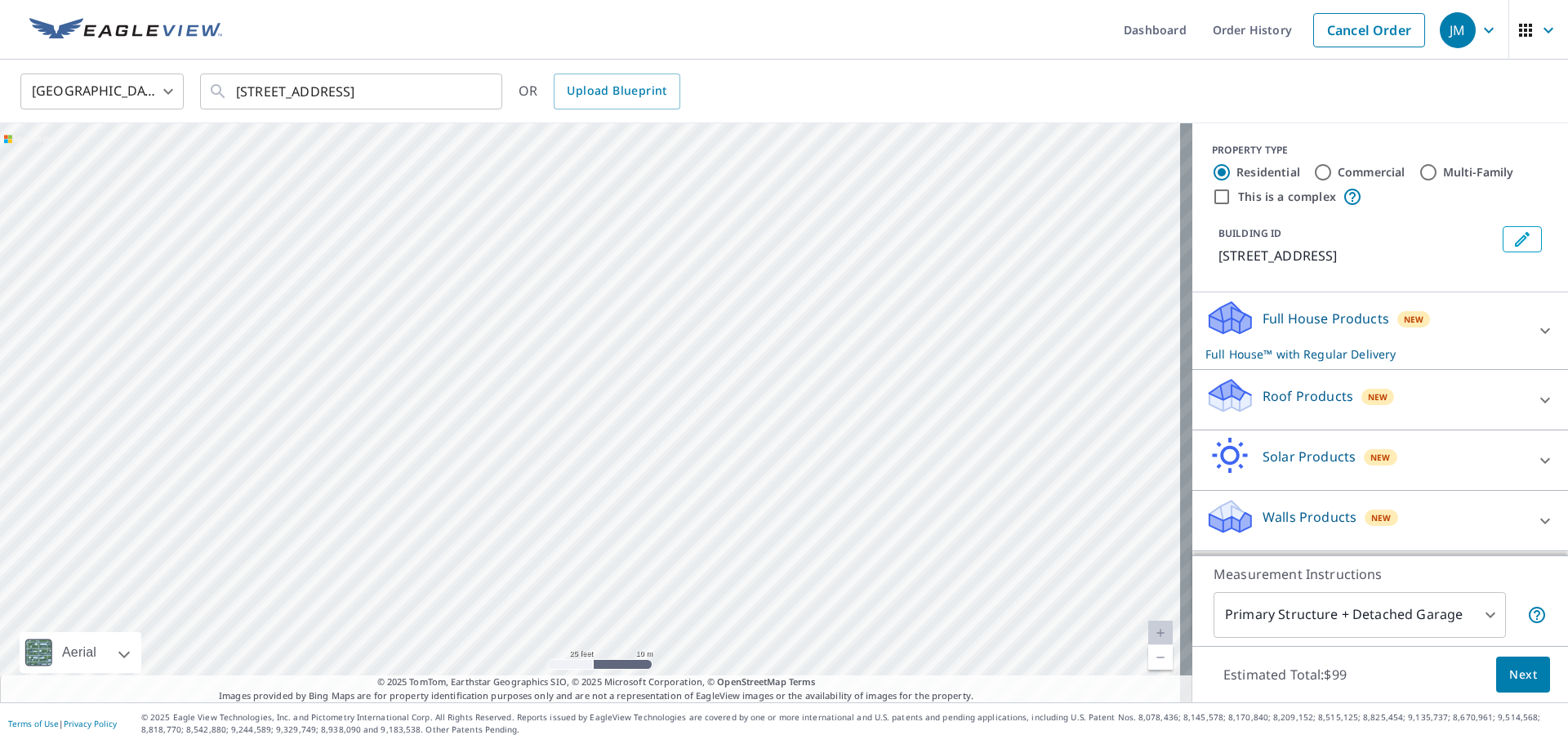
click at [424, 608] on div "94-451 Lehuakona St Mililani, HI 96789" at bounding box center [596, 413] width 1193 height 579
drag, startPoint x: 435, startPoint y: 370, endPoint x: 424, endPoint y: 449, distance: 79.8
click at [424, 449] on div "94-451 Lehuakona St Mililani, HI 96789" at bounding box center [596, 413] width 1193 height 579
drag, startPoint x: 486, startPoint y: 359, endPoint x: 427, endPoint y: 506, distance: 158.4
click at [427, 506] on div "94-451 Lehuakona St Mililani, HI 96789" at bounding box center [596, 413] width 1193 height 579
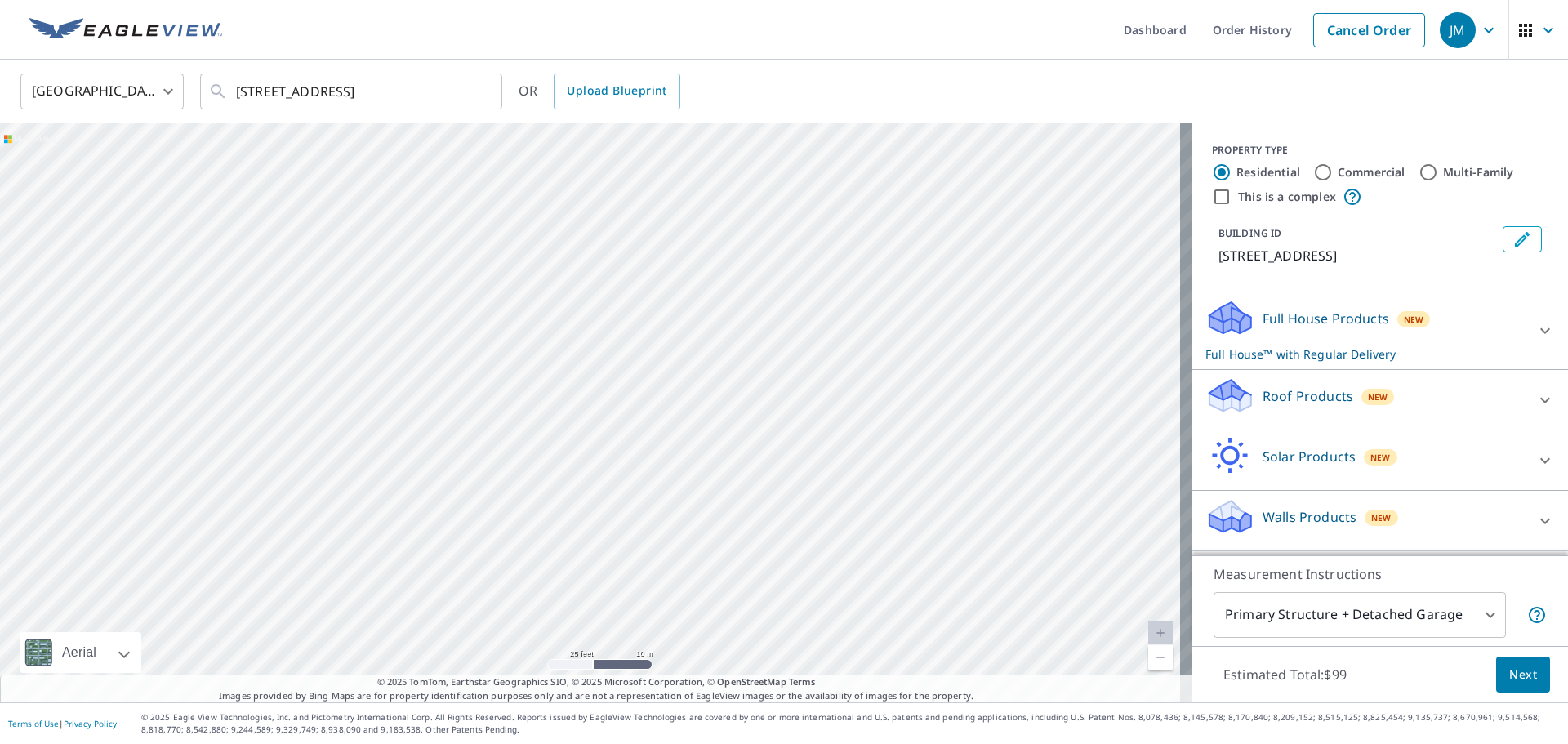
drag, startPoint x: 505, startPoint y: 365, endPoint x: 481, endPoint y: 355, distance: 26.0
click at [481, 355] on div "94-451 Lehuakona St Mililani, HI 96789" at bounding box center [596, 413] width 1193 height 579
drag, startPoint x: 486, startPoint y: 311, endPoint x: 437, endPoint y: 373, distance: 79.0
click at [437, 373] on div "94-451 Lehuakona St Mililani, HI 96789" at bounding box center [596, 413] width 1193 height 579
drag, startPoint x: 486, startPoint y: 325, endPoint x: 462, endPoint y: 401, distance: 79.7
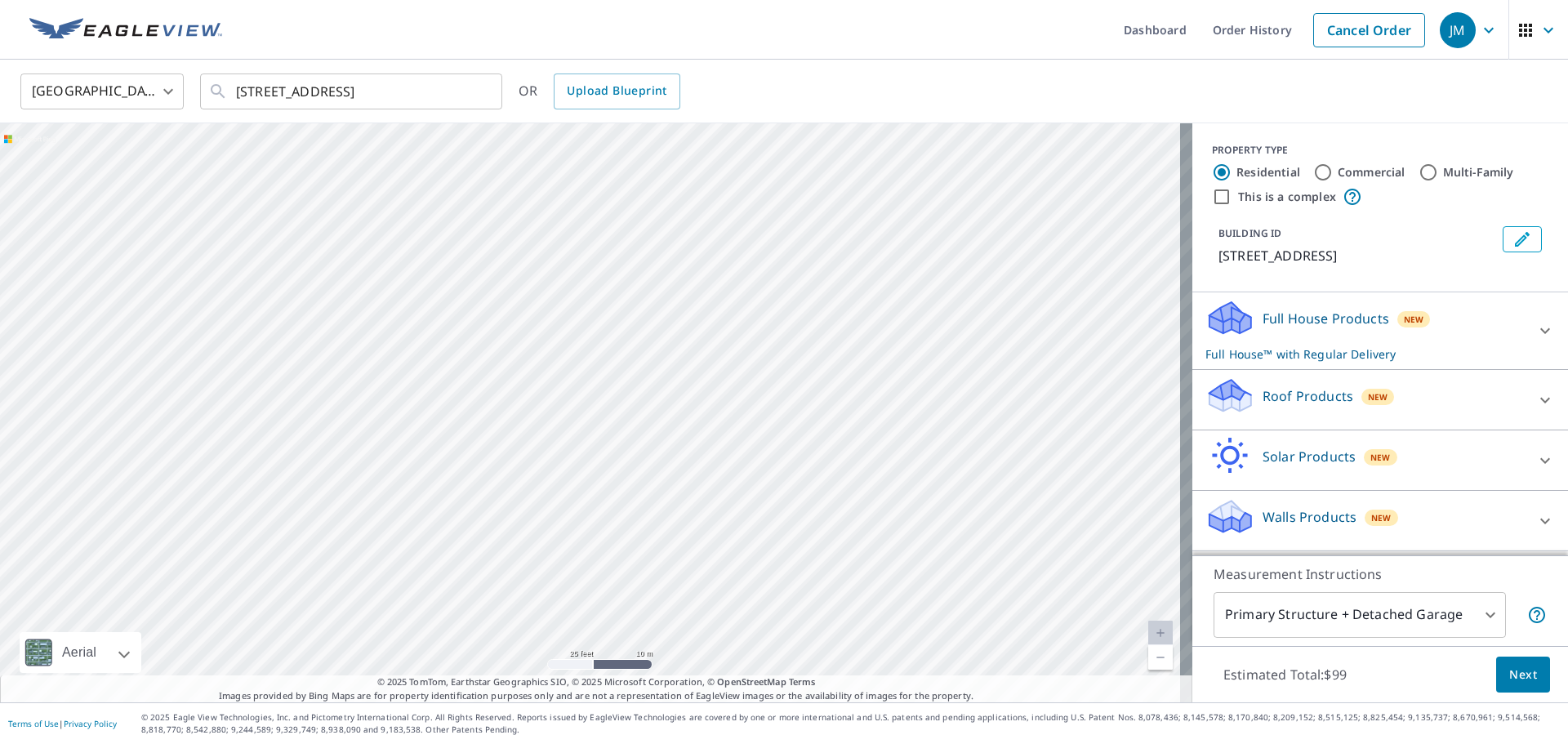
click at [462, 401] on div "94-451 Lehuakona St Mililani, HI 96789" at bounding box center [596, 413] width 1193 height 579
drag, startPoint x: 499, startPoint y: 343, endPoint x: 566, endPoint y: 334, distance: 67.6
click at [566, 334] on div "94-451 Lehuakona St Mililani, HI 96789" at bounding box center [596, 413] width 1193 height 579
drag, startPoint x: 578, startPoint y: 340, endPoint x: 500, endPoint y: 613, distance: 283.9
click at [508, 630] on div "94-451 Lehuakona St Mililani, HI 96789" at bounding box center [596, 413] width 1193 height 579
